Goal: Task Accomplishment & Management: Use online tool/utility

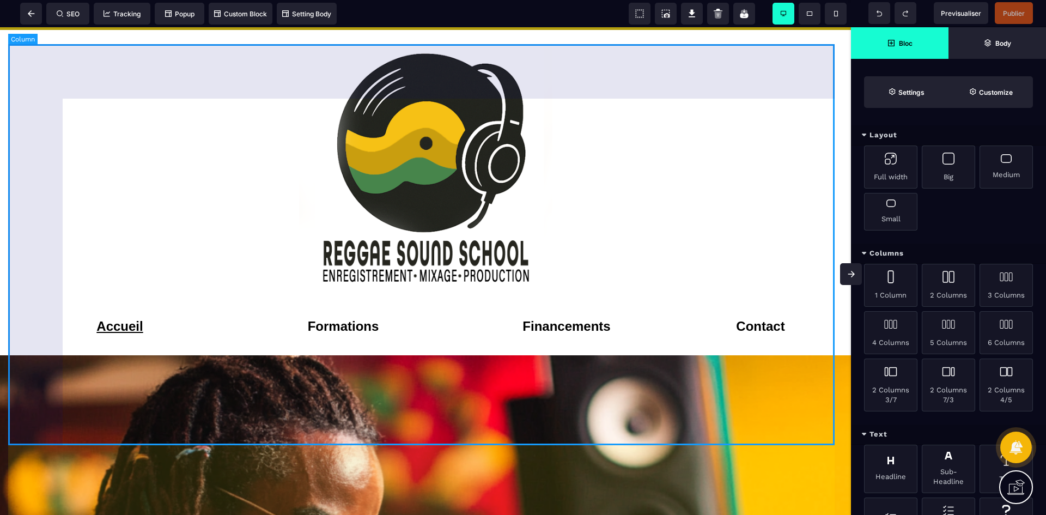
scroll to position [1798, 0]
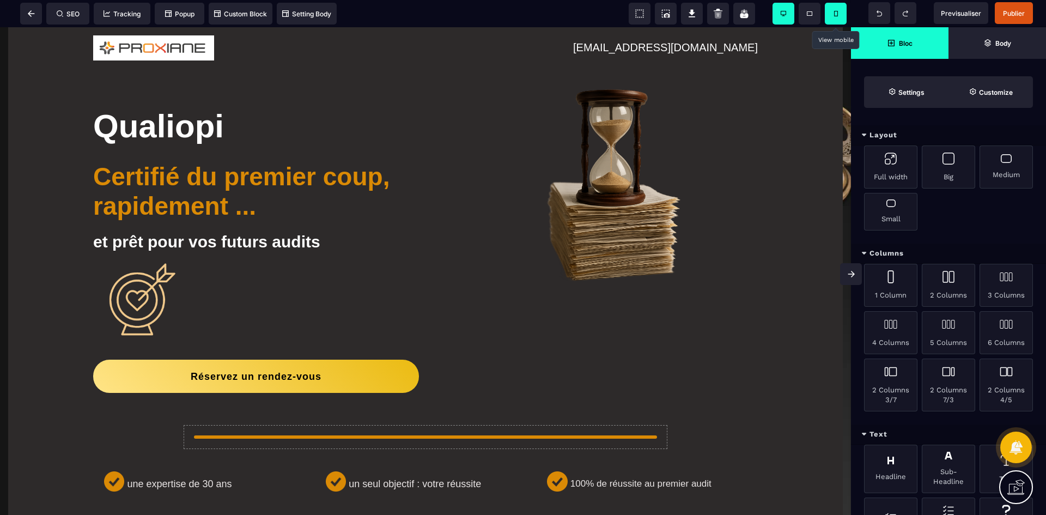
click at [835, 16] on icon at bounding box center [836, 13] width 4 height 5
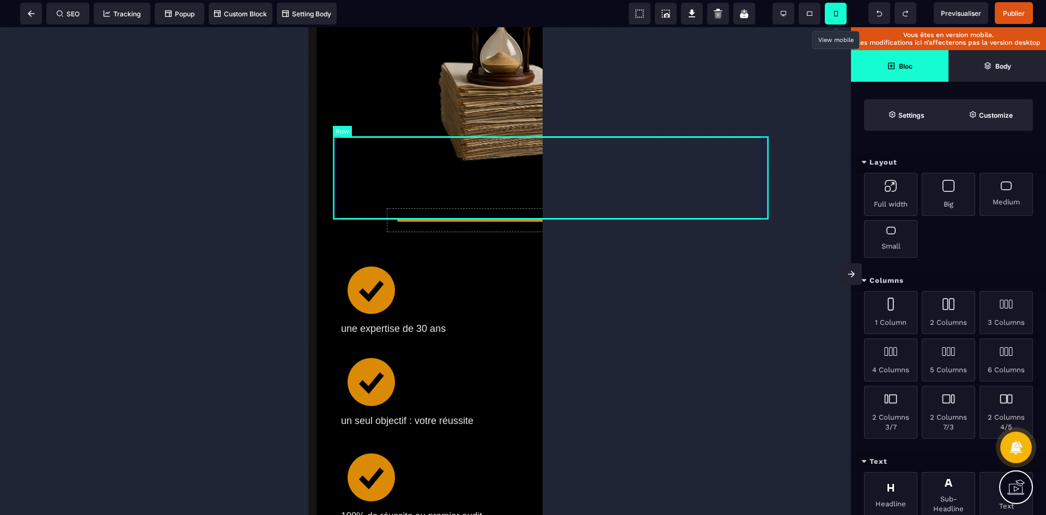
scroll to position [327, 0]
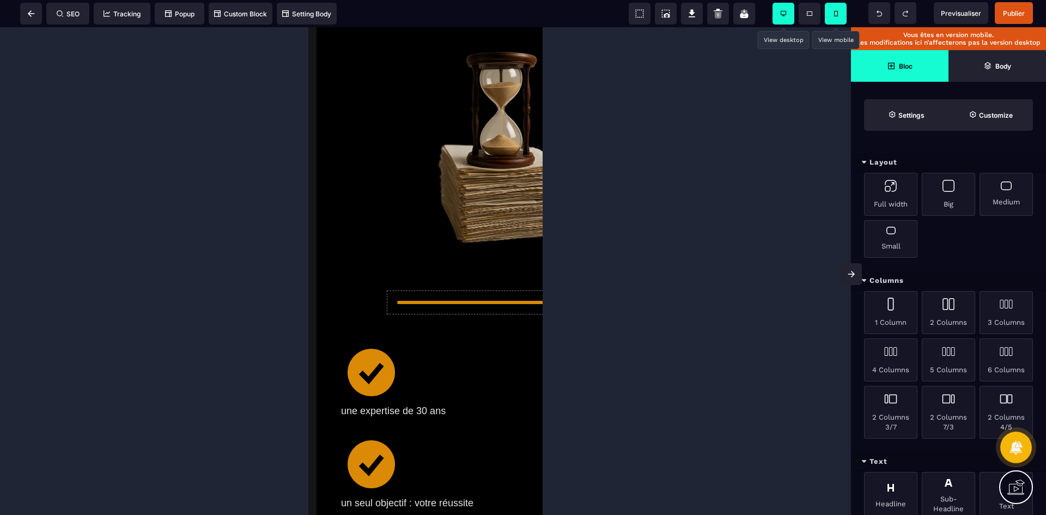
click at [791, 12] on span at bounding box center [784, 14] width 22 height 22
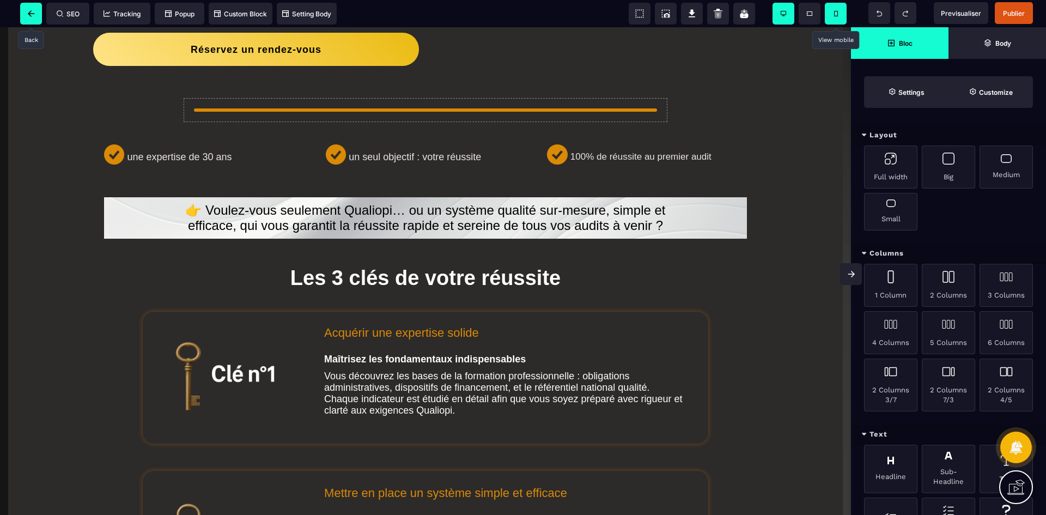
click at [34, 9] on span at bounding box center [31, 14] width 22 height 22
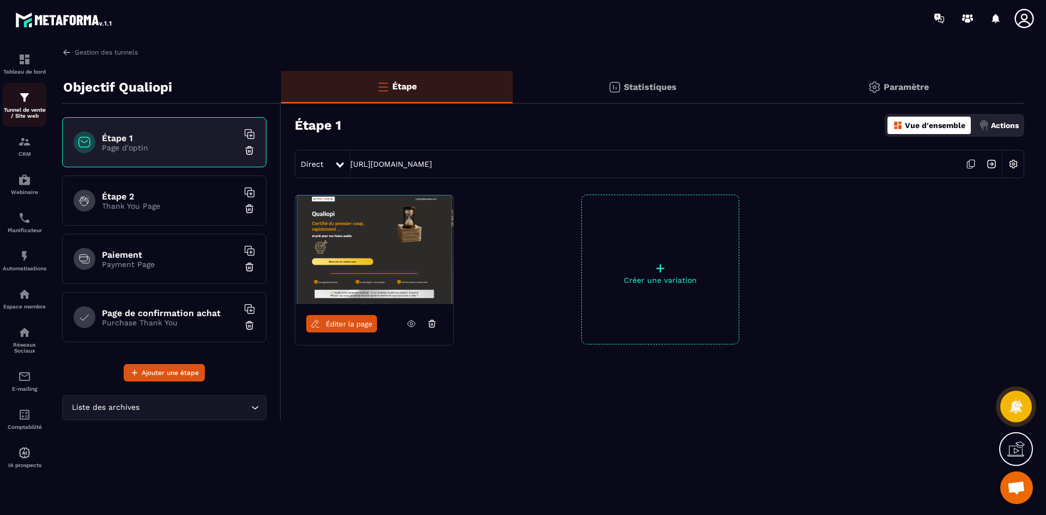
click at [11, 104] on div "Tunnel de vente / Site web" at bounding box center [25, 105] width 44 height 28
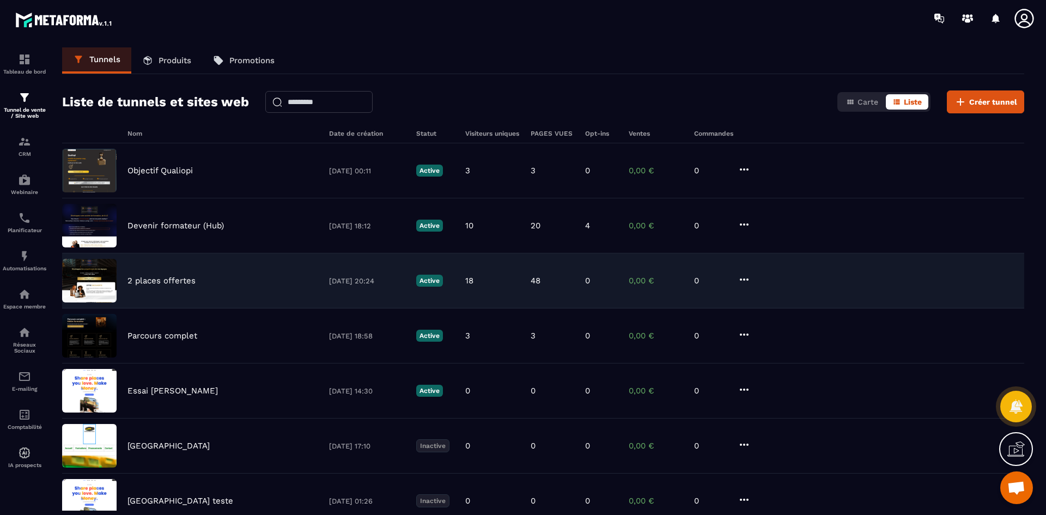
click at [157, 276] on p "2 places offertes" at bounding box center [162, 281] width 68 height 10
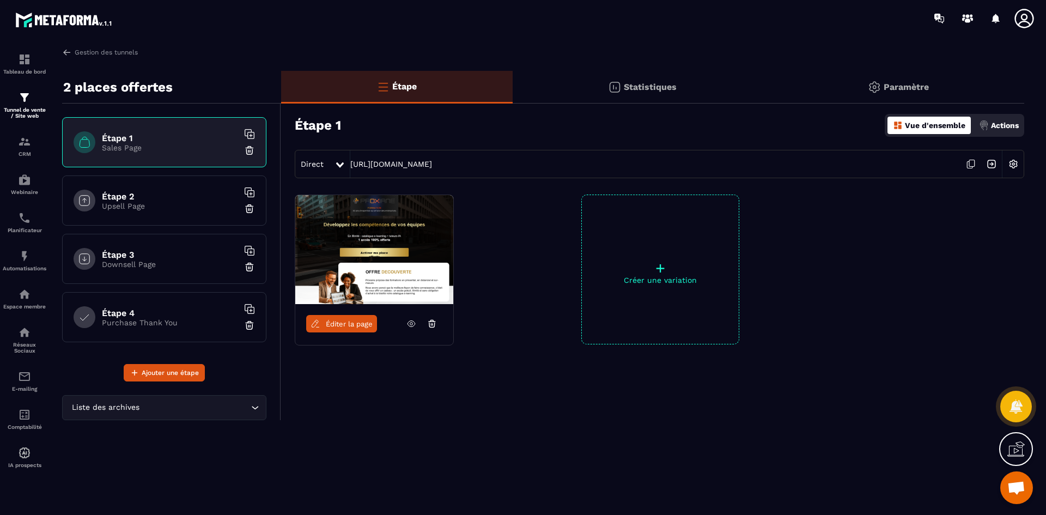
click at [371, 316] on link "Éditer la page" at bounding box center [341, 323] width 71 height 17
